Goal: Browse casually

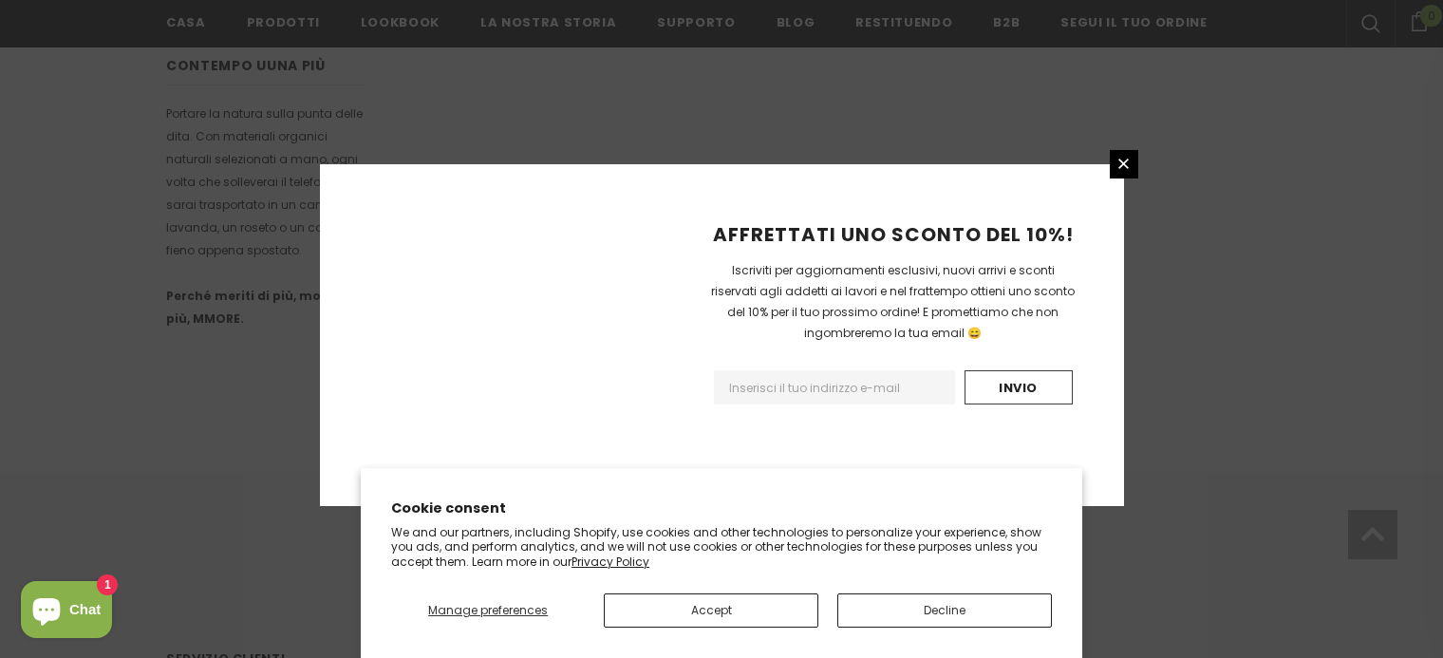
scroll to position [1288, 0]
